Goal: Task Accomplishment & Management: Use online tool/utility

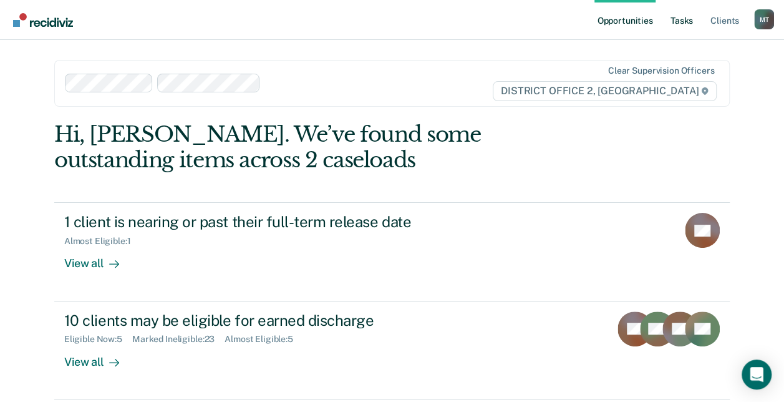
click at [688, 22] on link "Tasks" at bounding box center [681, 20] width 27 height 40
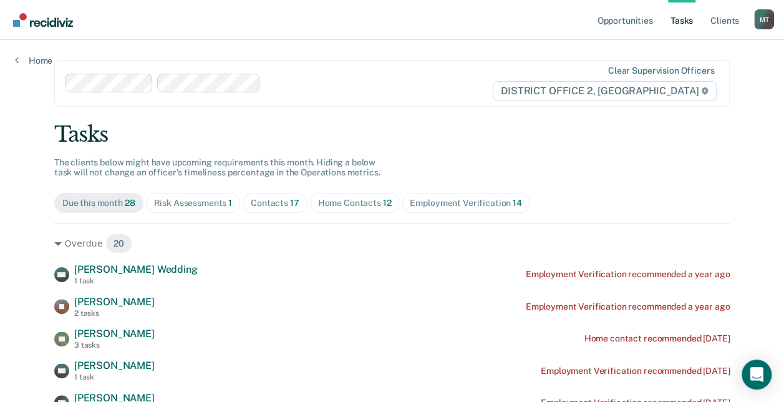
click at [269, 198] on div "Contacts 17" at bounding box center [275, 203] width 49 height 11
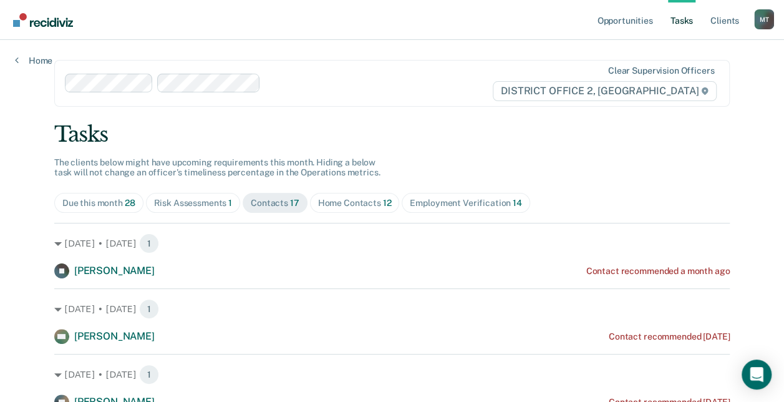
click at [345, 208] on span "Home Contacts 12" at bounding box center [355, 203] width 90 height 20
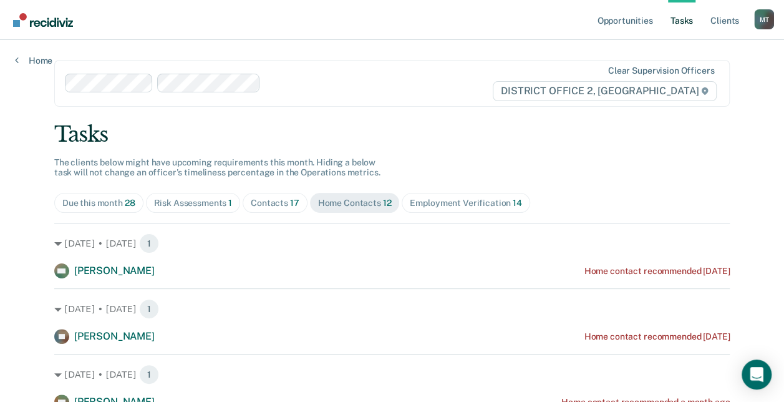
click at [285, 196] on span "Contacts 17" at bounding box center [275, 203] width 65 height 20
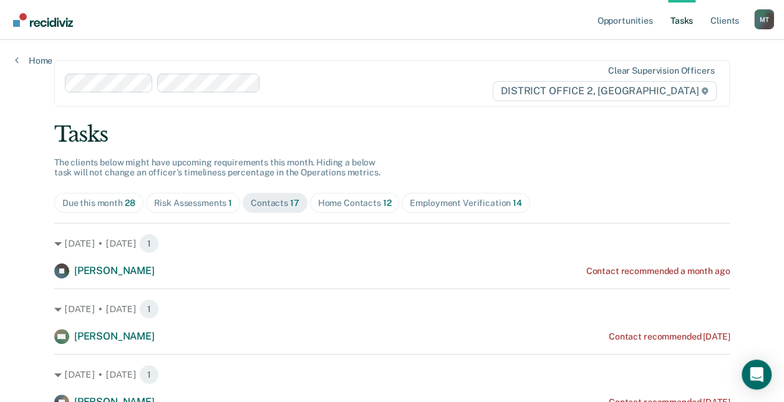
click at [196, 198] on div "Risk Assessments 1" at bounding box center [193, 203] width 79 height 11
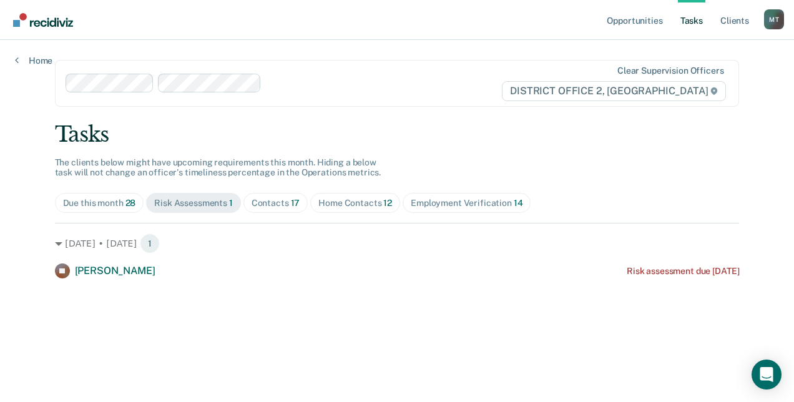
click at [333, 202] on div "Home Contacts 12" at bounding box center [355, 203] width 74 height 11
